Goal: Transaction & Acquisition: Purchase product/service

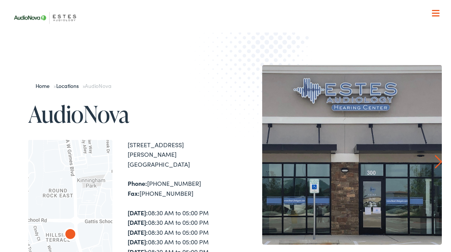
click at [436, 13] on span at bounding box center [435, 13] width 8 height 1
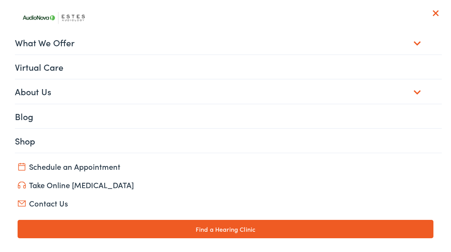
click at [97, 139] on link "Shop" at bounding box center [228, 141] width 427 height 24
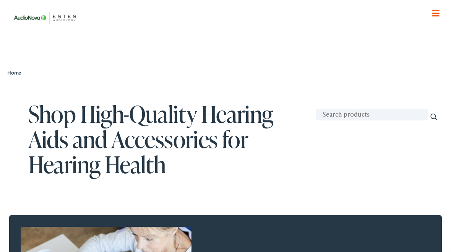
click at [436, 13] on span at bounding box center [435, 13] width 8 height 1
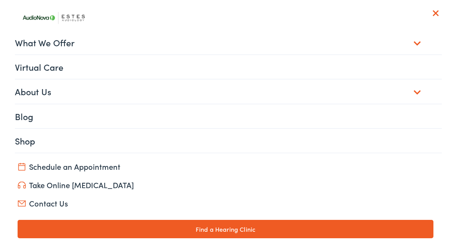
click at [415, 44] on link "What We Offer" at bounding box center [228, 43] width 427 height 24
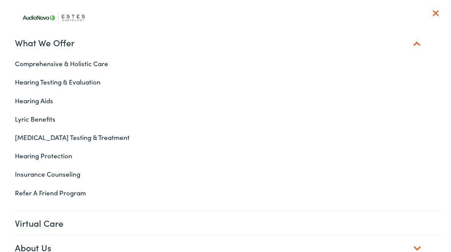
click at [29, 104] on link "Hearing Aids" at bounding box center [225, 100] width 433 height 18
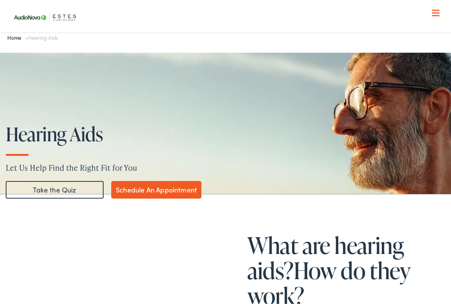
scroll to position [11, 0]
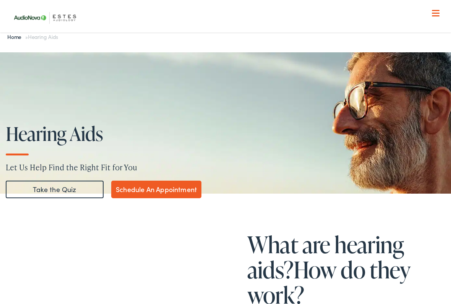
click at [435, 10] on button "Menu Close" at bounding box center [427, 13] width 26 height 8
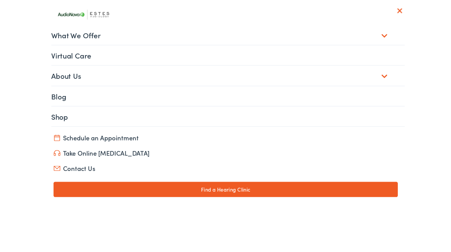
scroll to position [0, 0]
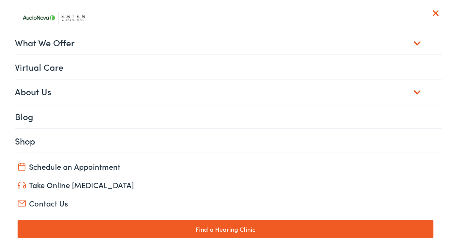
click at [31, 140] on link "Shop" at bounding box center [228, 141] width 427 height 24
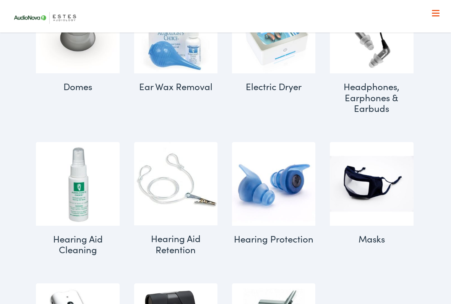
scroll to position [563, 0]
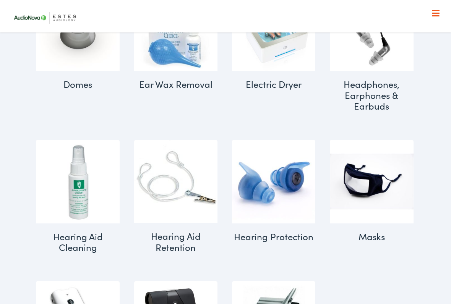
click at [277, 208] on img "Visit product category Hearing Protection" at bounding box center [274, 182] width 84 height 84
